Goal: Transaction & Acquisition: Purchase product/service

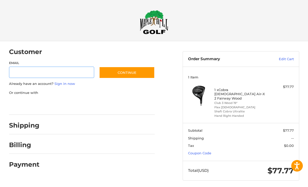
click at [32, 71] on input "Email" at bounding box center [51, 73] width 85 height 12
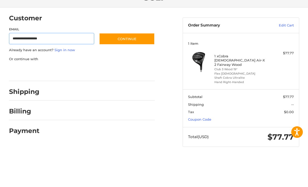
type input "**********"
click at [140, 67] on button "Continue" at bounding box center [127, 73] width 56 height 12
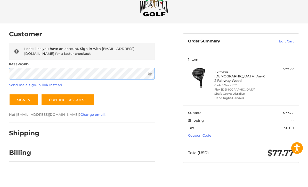
click at [23, 112] on button "Sign In" at bounding box center [24, 118] width 30 height 12
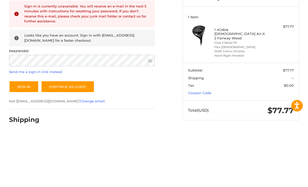
click at [33, 130] on link "Send me a sign-in link instead" at bounding box center [35, 132] width 53 height 4
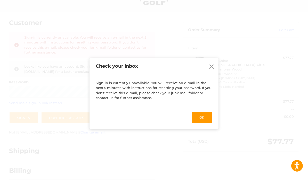
click at [204, 124] on button "Ok" at bounding box center [201, 117] width 21 height 12
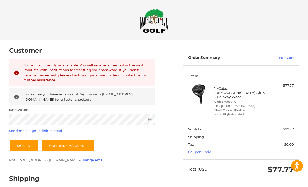
scroll to position [0, 0]
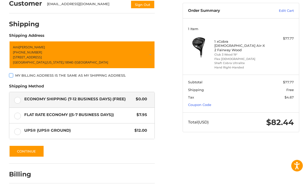
scroll to position [53, 0]
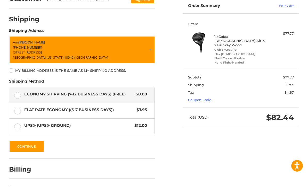
click at [31, 148] on button "Continue" at bounding box center [26, 147] width 35 height 12
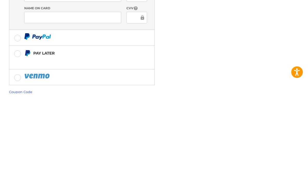
scroll to position [134, 0]
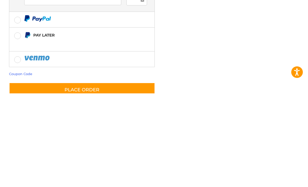
click at [95, 176] on button "Place Order" at bounding box center [82, 183] width 146 height 15
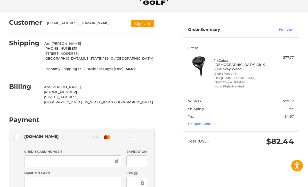
scroll to position [0, 0]
